Goal: Task Accomplishment & Management: Manage account settings

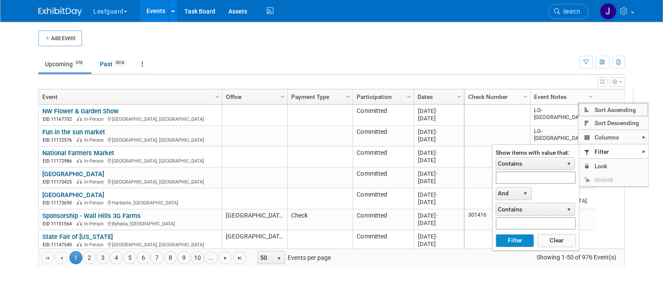
click at [46, 14] on img at bounding box center [60, 11] width 44 height 9
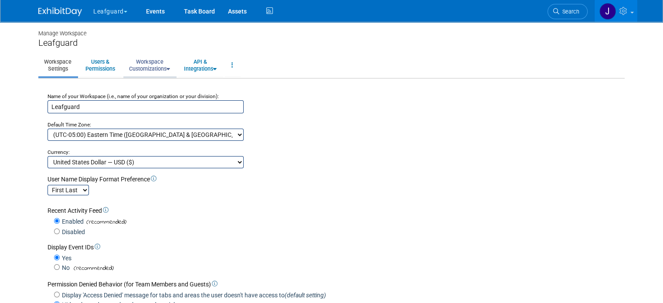
click at [153, 66] on link "Workspace Customizations" at bounding box center [149, 65] width 52 height 21
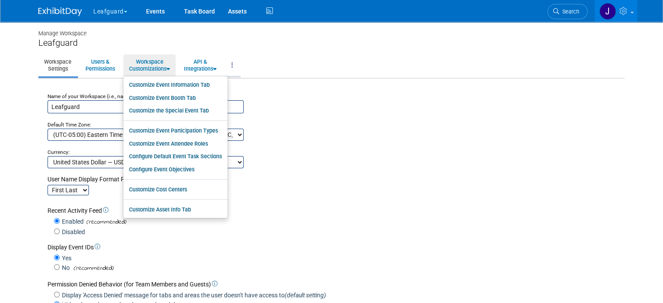
click at [228, 68] on link at bounding box center [232, 65] width 15 height 21
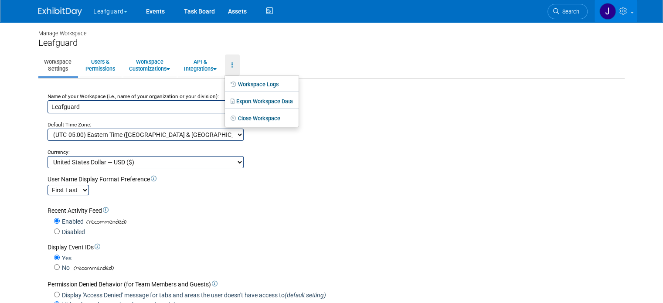
click at [261, 52] on div "Manage Workspace Leafguard Workspace Settings Users & Permissions Workspace Cus…" at bounding box center [332, 276] width 600 height 508
click at [630, 13] on icon at bounding box center [625, 11] width 10 height 8
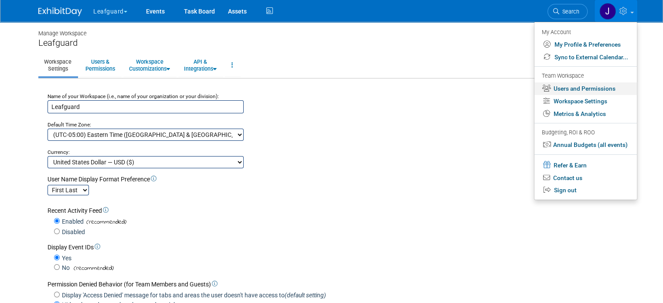
click at [600, 93] on link "Users and Permissions" at bounding box center [586, 88] width 102 height 13
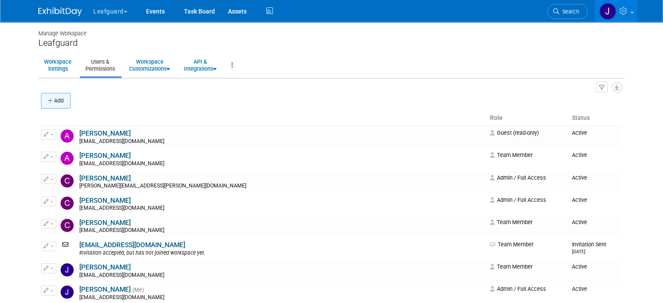
click at [48, 102] on icon "button" at bounding box center [51, 101] width 6 height 6
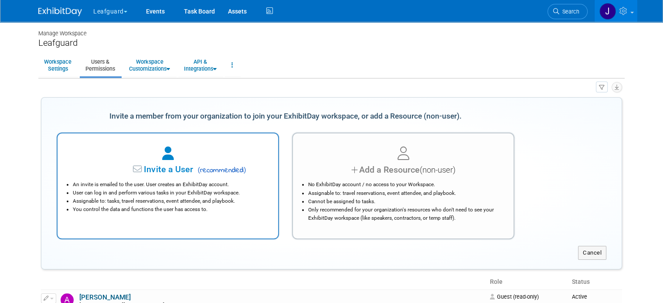
click at [215, 167] on span "( recommended )" at bounding box center [220, 170] width 51 height 10
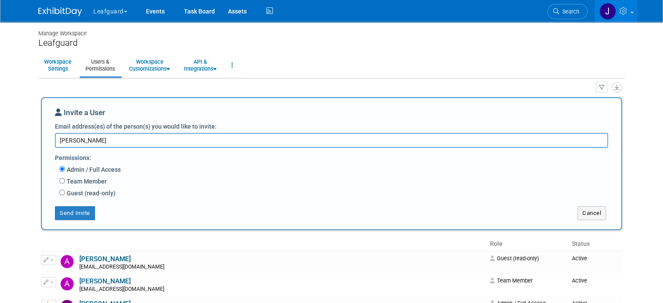
click at [89, 136] on textarea "Lovell" at bounding box center [331, 140] width 553 height 14
paste textarea "lfields@leafguard.com"
type textarea "lfields@leafguard.com"
click at [68, 178] on label "Team Member" at bounding box center [86, 181] width 42 height 9
click at [65, 178] on input "Team Member" at bounding box center [62, 181] width 6 height 6
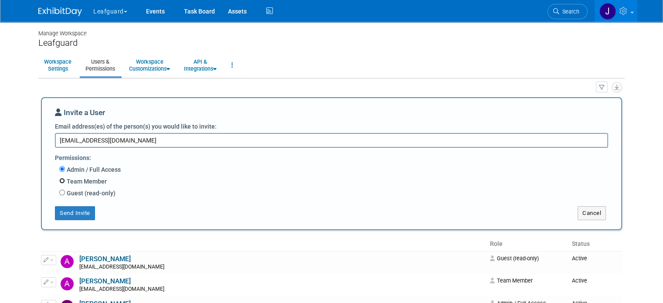
radio input "true"
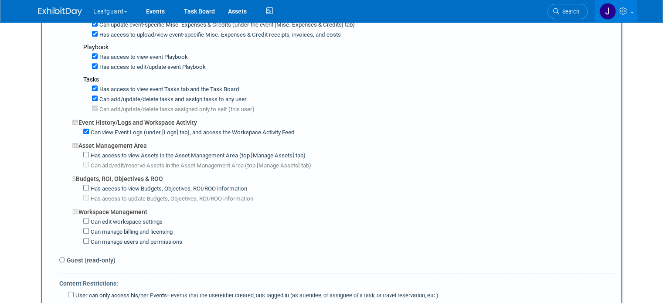
scroll to position [523, 0]
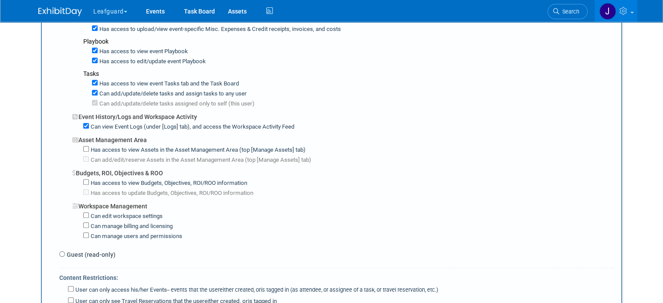
click at [122, 179] on label "Has access to view Budgets, Objectives, ROI/ROO information" at bounding box center [168, 183] width 158 height 8
click at [89, 179] on input "Has access to view Budgets, Objectives, ROI/ROO information" at bounding box center [86, 182] width 6 height 6
checkbox input "true"
click at [123, 189] on label "Has access to update Budgets, Objectives, ROI/ROO information" at bounding box center [171, 193] width 164 height 8
click at [89, 189] on input "Has access to update Budgets, Objectives, ROI/ROO information" at bounding box center [86, 192] width 6 height 6
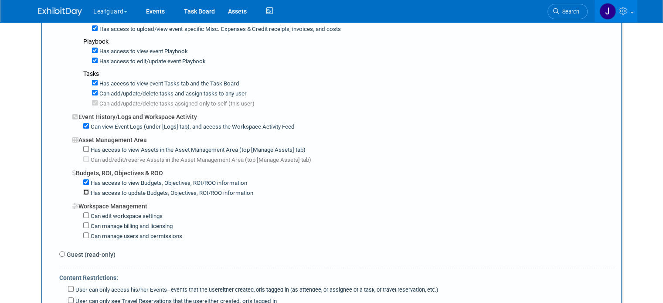
checkbox input "true"
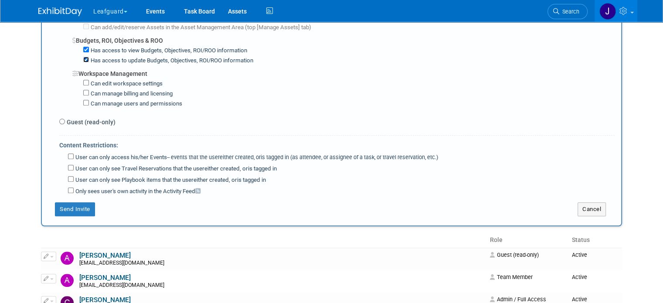
scroll to position [668, 0]
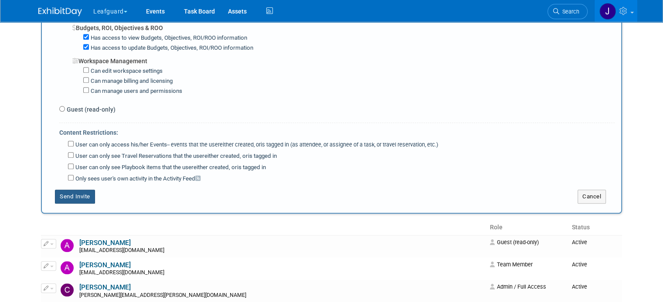
click at [74, 190] on button "Send Invite" at bounding box center [75, 197] width 40 height 14
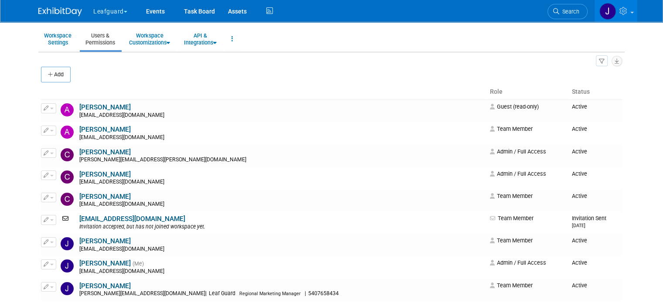
scroll to position [0, 0]
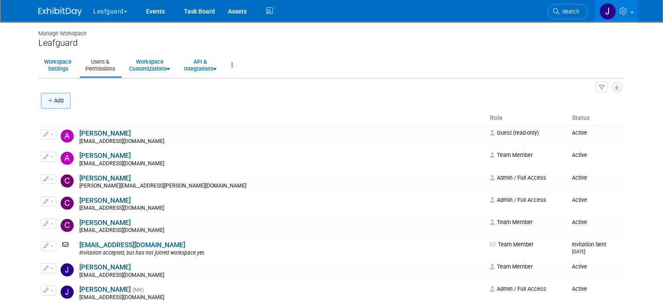
click at [61, 100] on button "Add" at bounding box center [56, 101] width 30 height 16
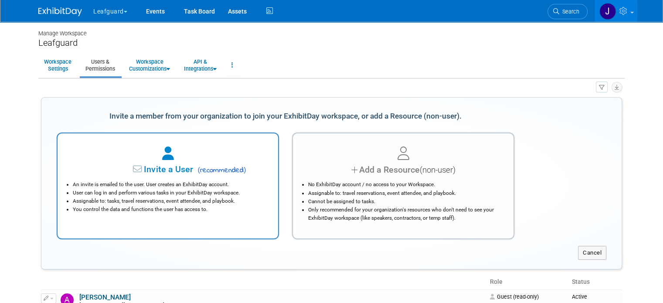
click at [169, 164] on span "Invite a User" at bounding box center [140, 169] width 103 height 10
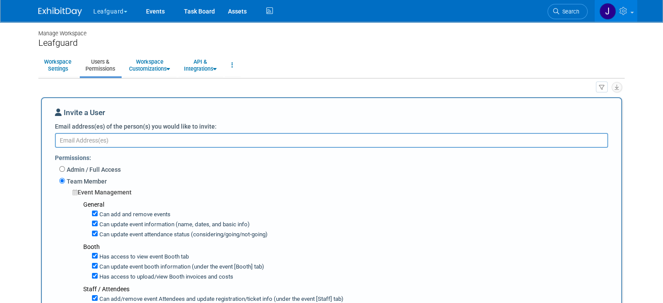
click at [87, 138] on textarea "Email address(es) of the person(s) you would like to invite:" at bounding box center [331, 140] width 553 height 14
paste textarea "Kschwarz@leafguard.com"
type textarea "Kschwarz@leafguard.com"
click at [171, 164] on div "Admin / Full Access" at bounding box center [337, 170] width 556 height 12
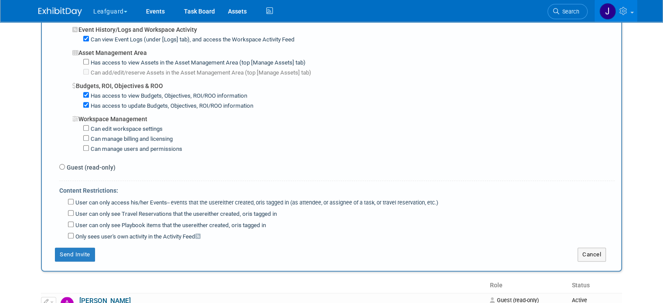
scroll to position [698, 0]
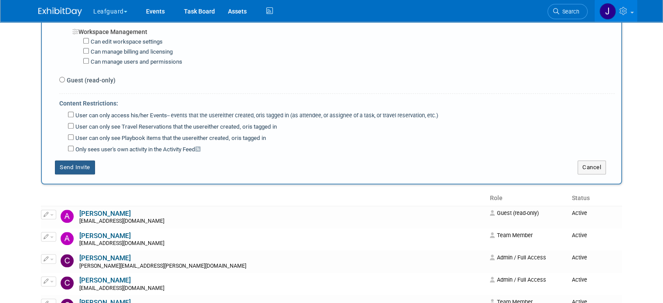
click at [74, 160] on button "Send Invite" at bounding box center [75, 167] width 40 height 14
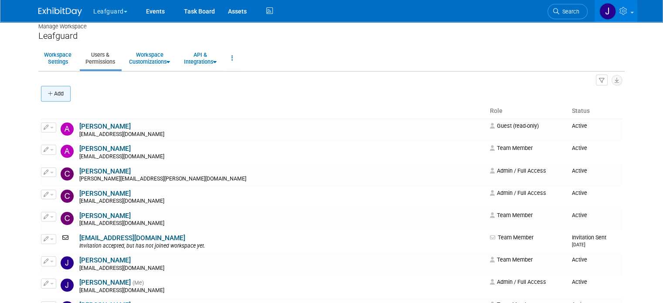
scroll to position [0, 0]
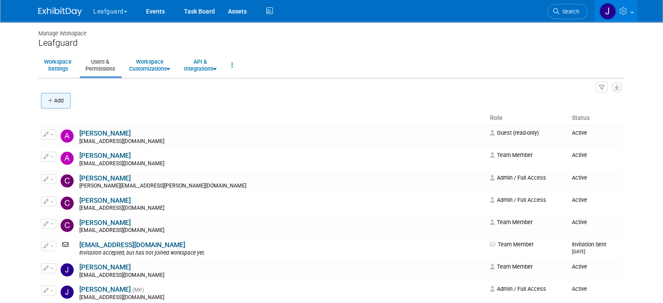
click at [52, 98] on button "Add" at bounding box center [56, 101] width 30 height 16
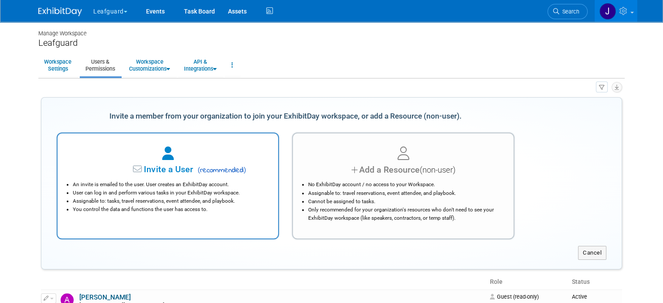
click at [151, 167] on span "Invite a User" at bounding box center [140, 169] width 103 height 10
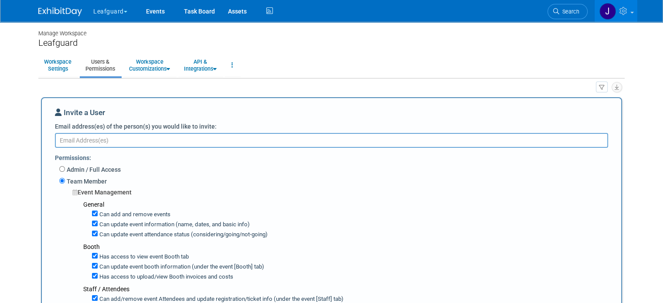
click at [90, 137] on textarea "Email address(es) of the person(s) you would like to invite:" at bounding box center [331, 140] width 553 height 14
paste textarea "rhoward@leafguard.com"
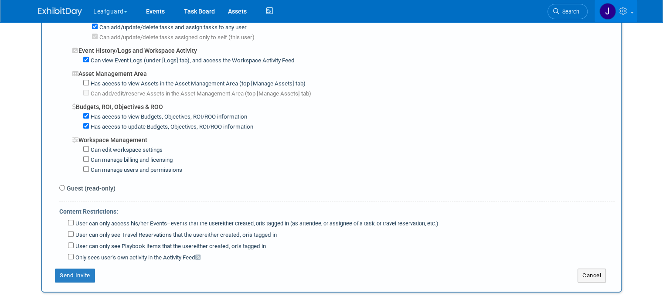
scroll to position [610, 0]
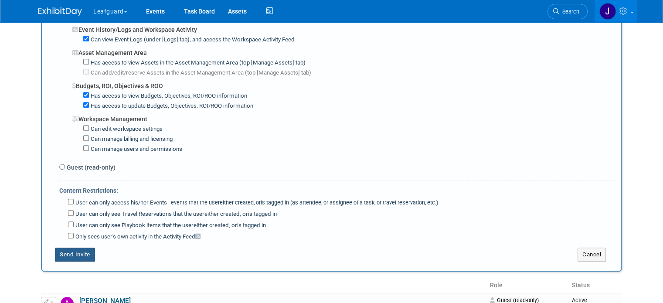
type textarea "rhoward@leafguard.com"
click at [75, 248] on button "Send Invite" at bounding box center [75, 255] width 40 height 14
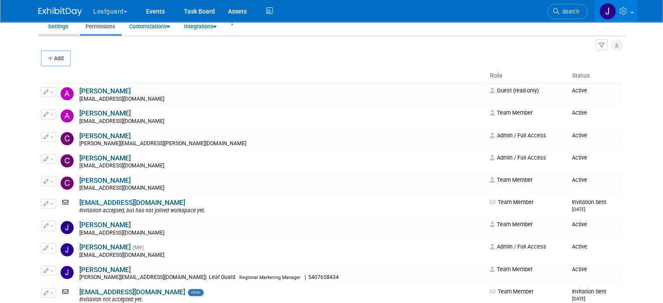
scroll to position [0, 0]
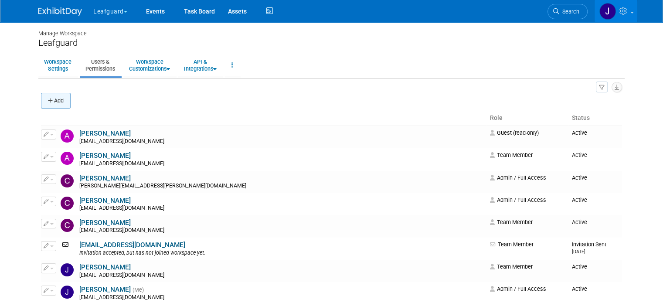
click at [56, 93] on button "Add" at bounding box center [56, 101] width 30 height 16
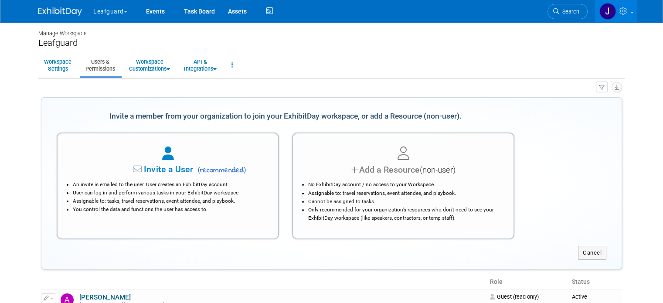
click at [185, 155] on div at bounding box center [167, 153] width 199 height 19
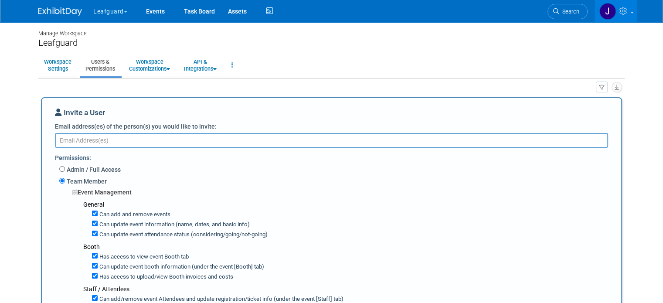
click at [110, 141] on textarea "Email address(es) of the person(s) you would like to invite:" at bounding box center [331, 140] width 553 height 14
paste textarea "veaton@leafguard.com"
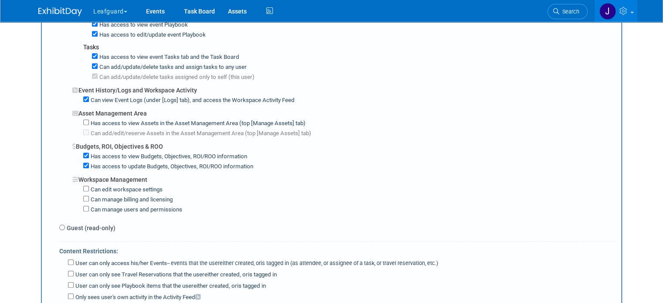
scroll to position [581, 0]
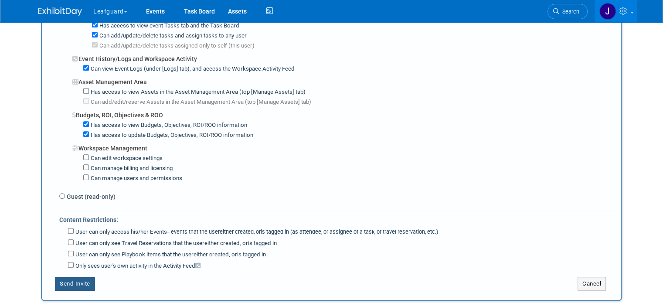
type textarea "veaton@leafguard.com"
click at [66, 277] on button "Send Invite" at bounding box center [75, 284] width 40 height 14
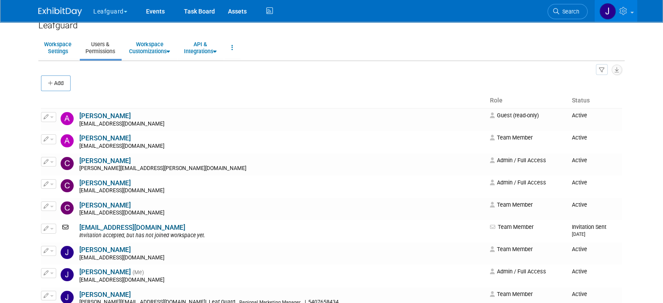
scroll to position [0, 0]
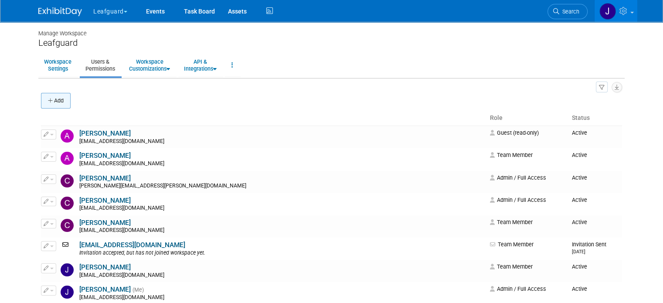
click at [51, 101] on button "Add" at bounding box center [56, 101] width 30 height 16
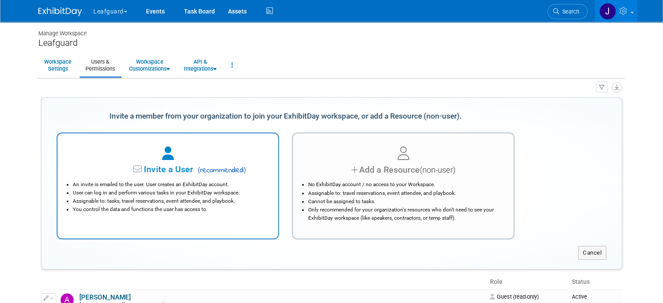
click at [155, 167] on span "Invite a User" at bounding box center [140, 169] width 103 height 10
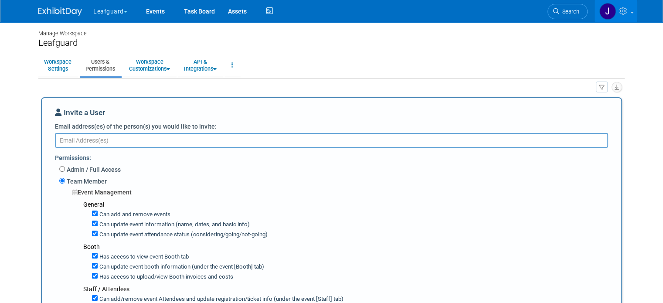
click at [87, 137] on textarea "Email address(es) of the person(s) you would like to invite:" at bounding box center [331, 140] width 553 height 14
paste textarea "nkrasinski@leafguard.com"
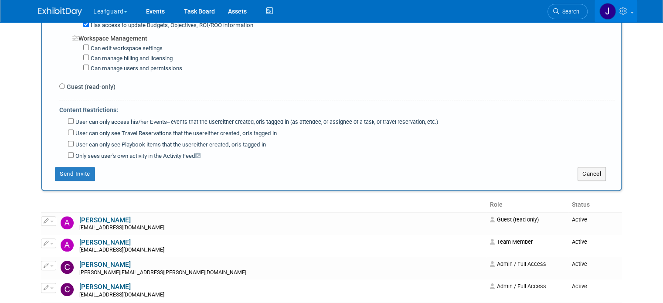
scroll to position [726, 0]
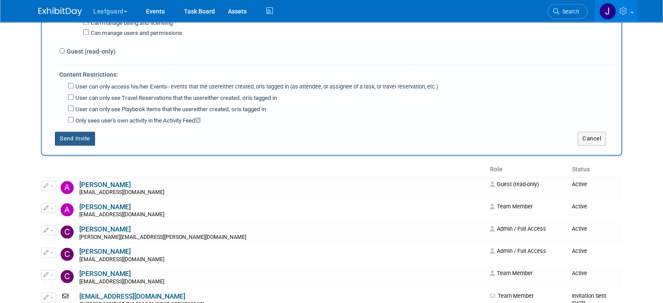
type textarea "nkrasinski@leafguard.com"
click at [74, 132] on button "Send Invite" at bounding box center [75, 139] width 40 height 14
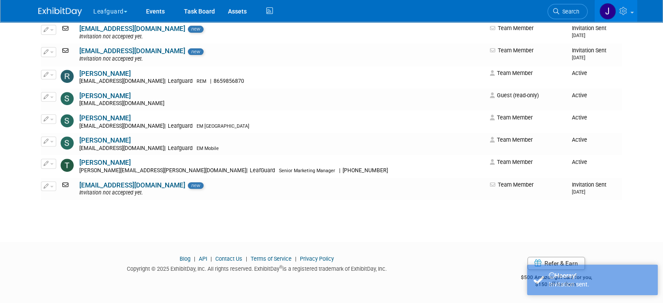
scroll to position [0, 0]
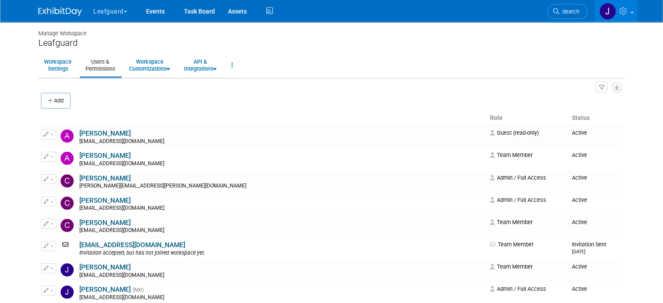
drag, startPoint x: 57, startPoint y: 101, endPoint x: 73, endPoint y: 106, distance: 17.0
click at [57, 101] on button "Add" at bounding box center [56, 101] width 30 height 16
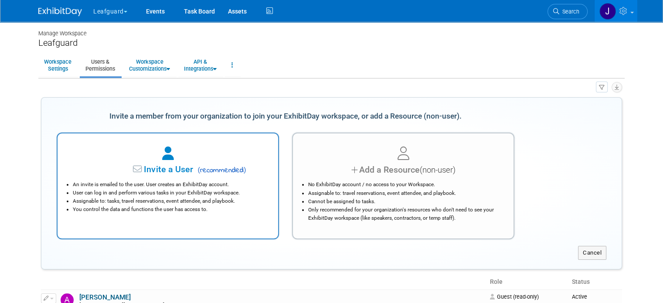
click at [188, 183] on li "An invite is emailed to the user. User creates an ExhibitDay account." at bounding box center [170, 185] width 194 height 8
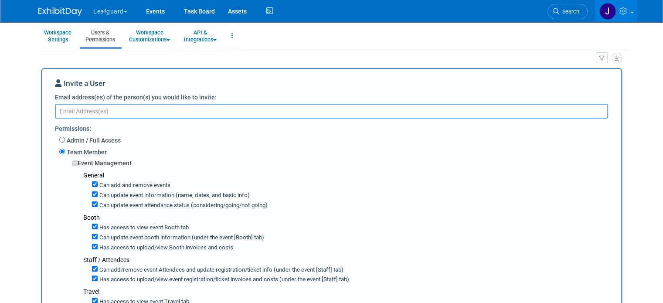
click at [101, 111] on textarea "Email address(es) of the person(s) you would like to invite:" at bounding box center [331, 111] width 553 height 14
paste textarea "dkrajnak@leafguard.com"
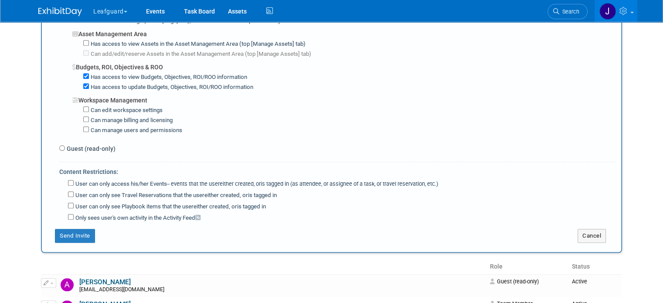
scroll to position [640, 0]
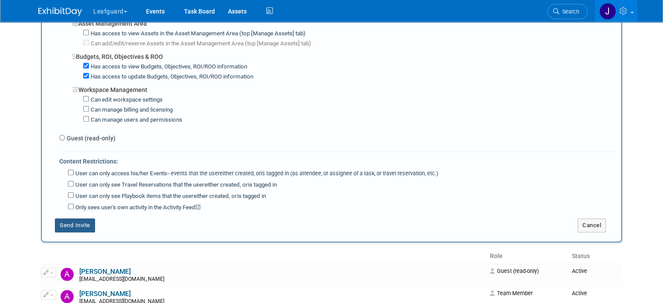
type textarea "dkrajnak@leafguard.com"
click at [69, 218] on button "Send Invite" at bounding box center [75, 225] width 40 height 14
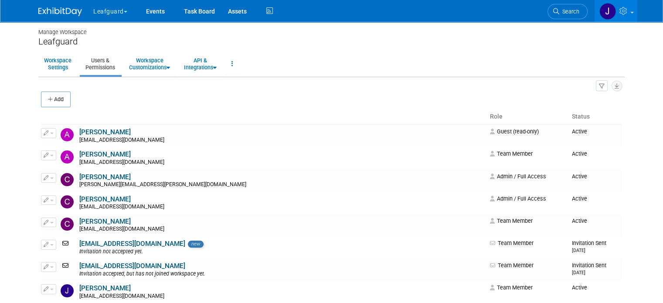
scroll to position [0, 0]
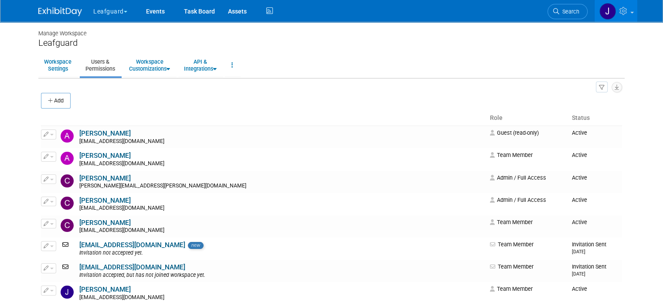
click at [41, 100] on button "Add" at bounding box center [56, 101] width 30 height 16
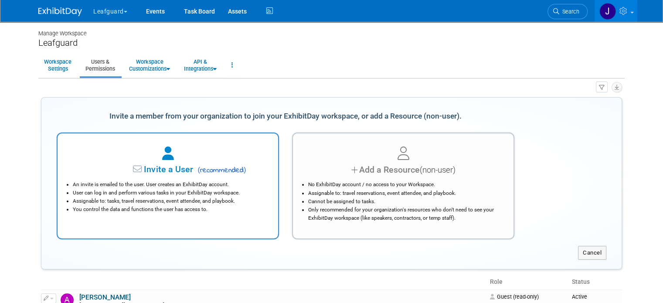
click at [153, 156] on div at bounding box center [167, 153] width 199 height 19
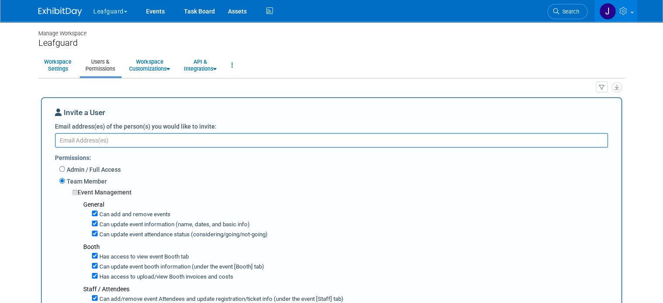
click at [115, 141] on textarea "Email address(es) of the person(s) you would like to invite:" at bounding box center [331, 140] width 553 height 14
paste textarea "acrawford@leafguard.com"
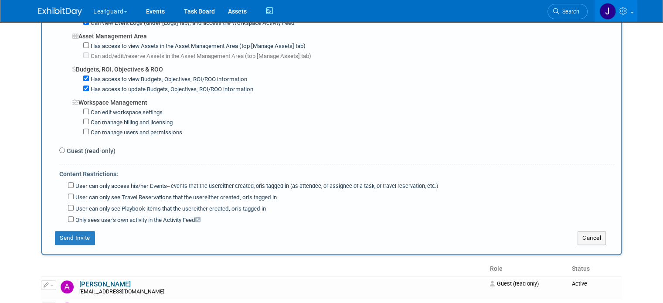
scroll to position [639, 0]
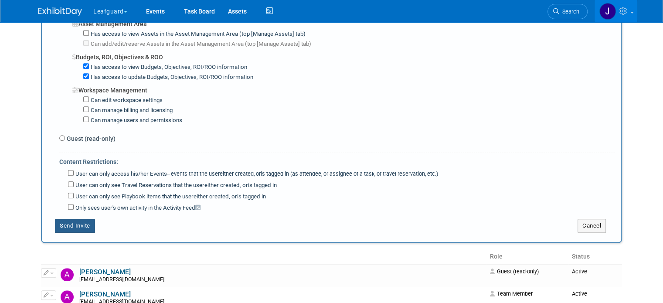
type textarea "acrawford@leafguard.com"
click at [66, 219] on button "Send Invite" at bounding box center [75, 226] width 40 height 14
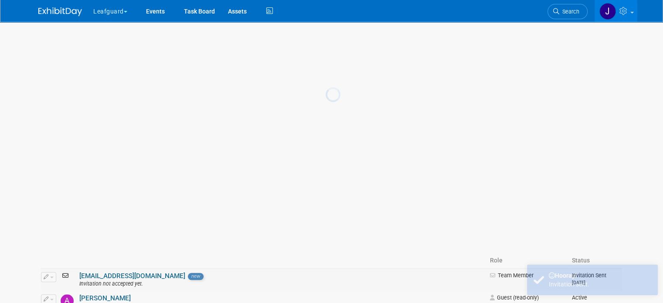
scroll to position [0, 0]
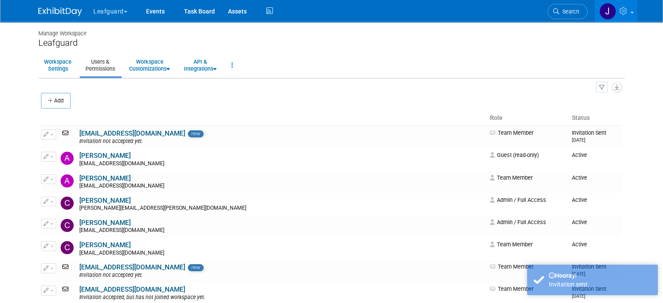
click at [48, 102] on icon "button" at bounding box center [51, 101] width 6 height 6
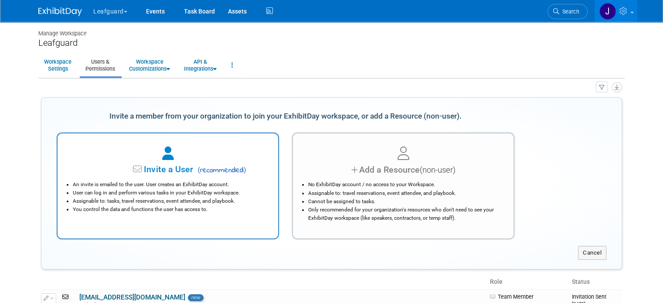
click at [176, 177] on div "An invite is emailed to the user. User creates an ExhibitDay account. User can …" at bounding box center [167, 195] width 199 height 38
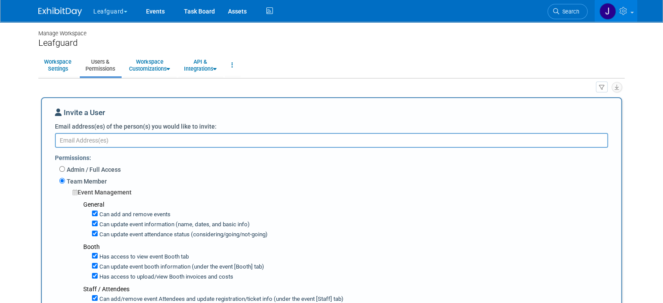
click at [113, 141] on textarea "Email address(es) of the person(s) you would like to invite:" at bounding box center [331, 140] width 553 height 14
paste textarea "lschraepfer@leafguard.com"
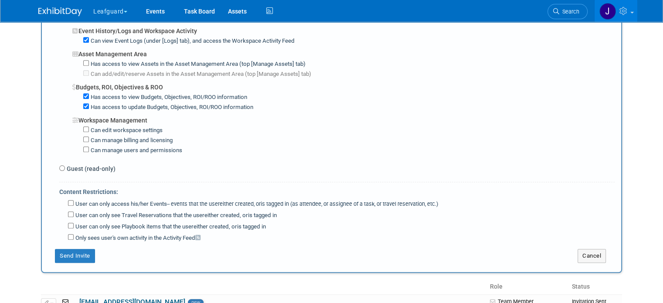
scroll to position [610, 0]
type textarea "lschraepfer@leafguard.com"
click at [69, 248] on button "Send Invite" at bounding box center [75, 255] width 40 height 14
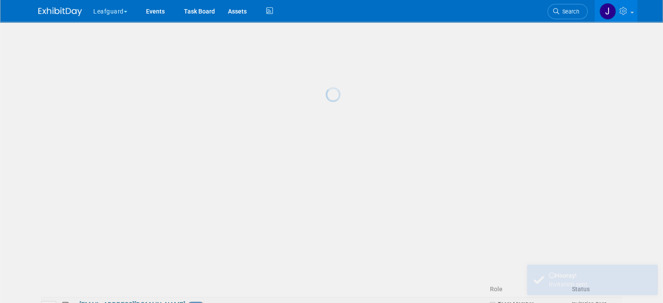
scroll to position [0, 0]
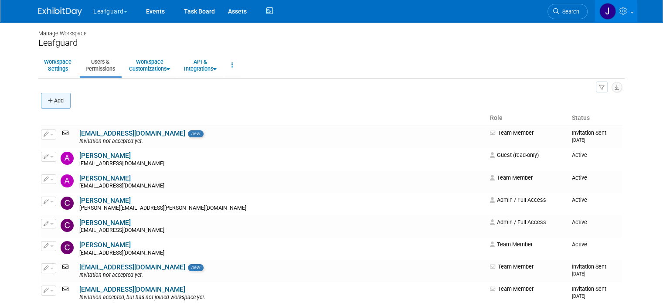
click at [48, 100] on icon "button" at bounding box center [51, 101] width 6 height 6
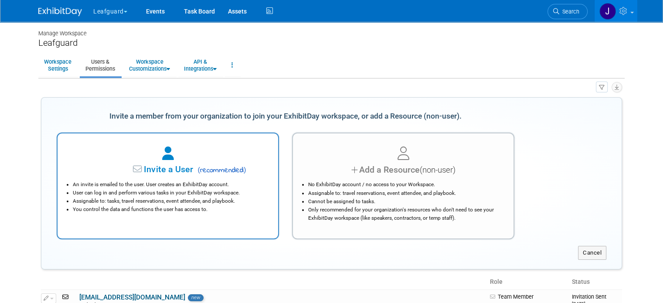
click at [168, 166] on span "Invite a User" at bounding box center [140, 169] width 103 height 10
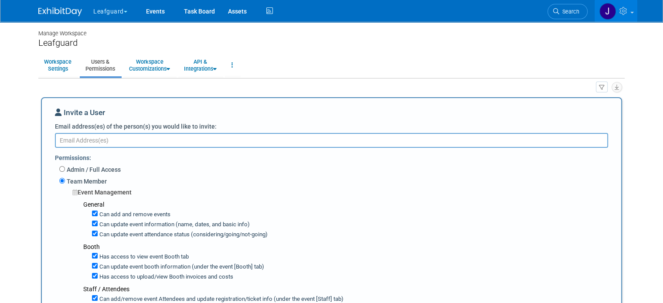
click at [92, 141] on textarea "Email address(es) of the person(s) you would like to invite:" at bounding box center [331, 140] width 553 height 14
paste textarea "kdibiase@leafguard.com"
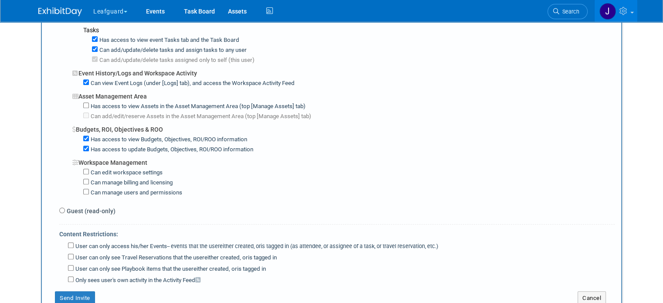
scroll to position [610, 0]
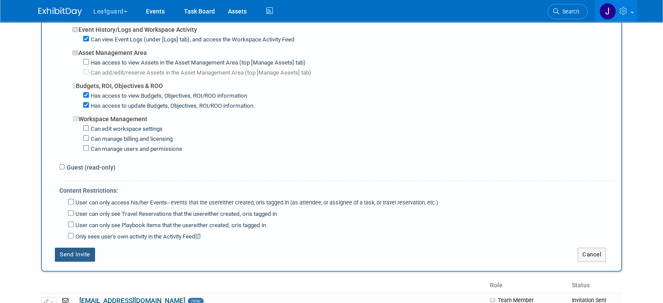
type textarea "kdibiase@leafguard.com"
click at [72, 248] on button "Send Invite" at bounding box center [75, 255] width 40 height 14
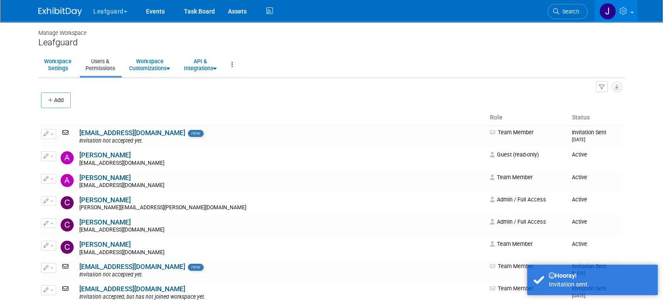
scroll to position [0, 0]
